Goal: Transaction & Acquisition: Purchase product/service

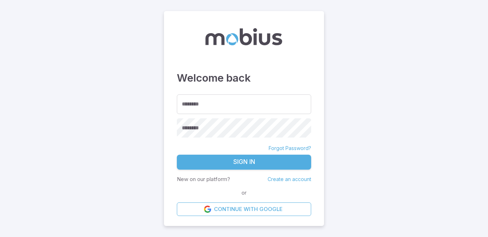
click at [247, 203] on link "Continue with Google" at bounding box center [244, 210] width 134 height 14
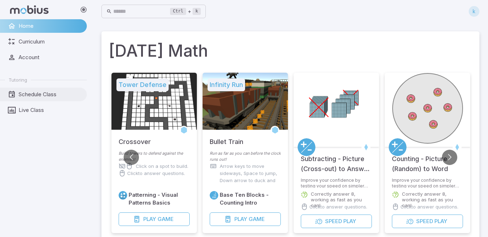
click at [41, 95] on span "Schedule Class" at bounding box center [50, 95] width 63 height 8
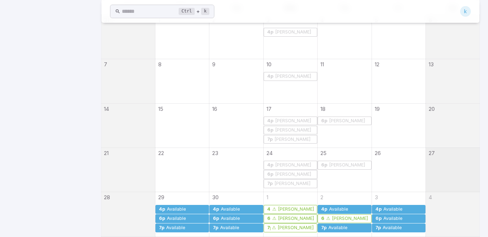
scroll to position [250, 0]
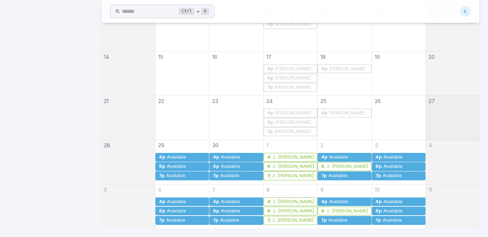
click at [234, 169] on div "Available" at bounding box center [230, 166] width 20 height 5
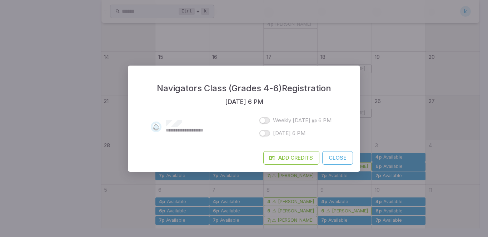
click at [333, 160] on button "Close" at bounding box center [337, 158] width 31 height 14
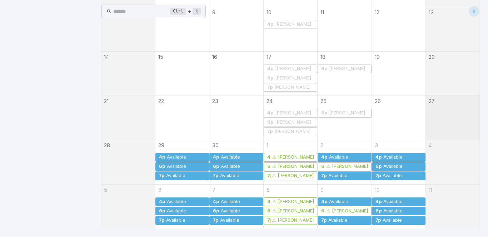
scroll to position [0, 0]
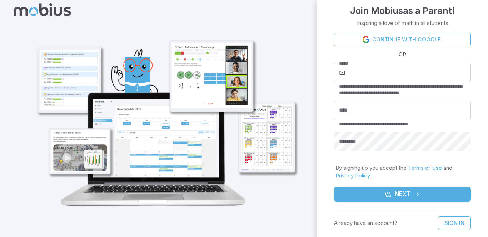
scroll to position [10, 0]
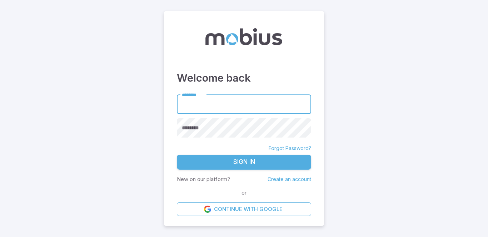
click at [216, 98] on input "********" at bounding box center [244, 105] width 134 height 20
type input "**********"
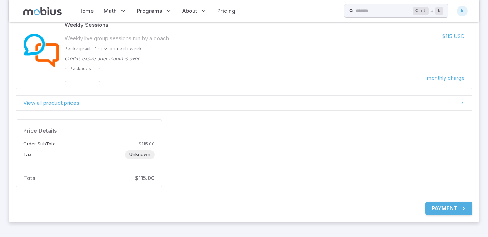
scroll to position [95, 0]
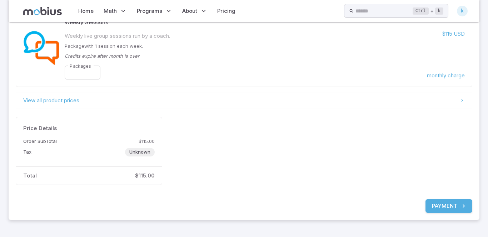
click at [434, 204] on button "Payment" at bounding box center [448, 207] width 47 height 14
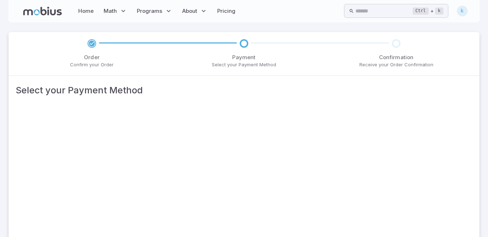
scroll to position [135, 0]
